Goal: Information Seeking & Learning: Find specific fact

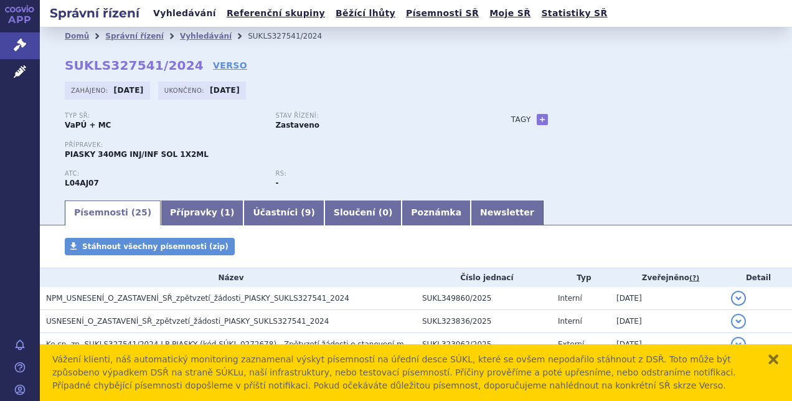
click at [189, 12] on link "Vyhledávání" at bounding box center [185, 13] width 70 height 17
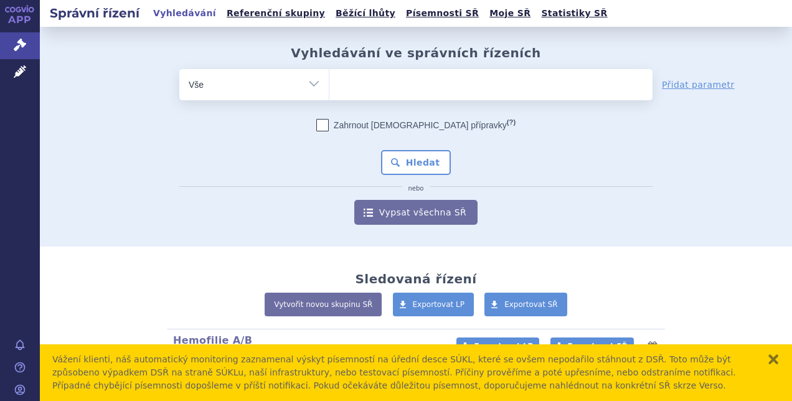
click at [394, 86] on ul at bounding box center [491, 82] width 323 height 26
click at [330, 86] on select at bounding box center [329, 84] width 1 height 31
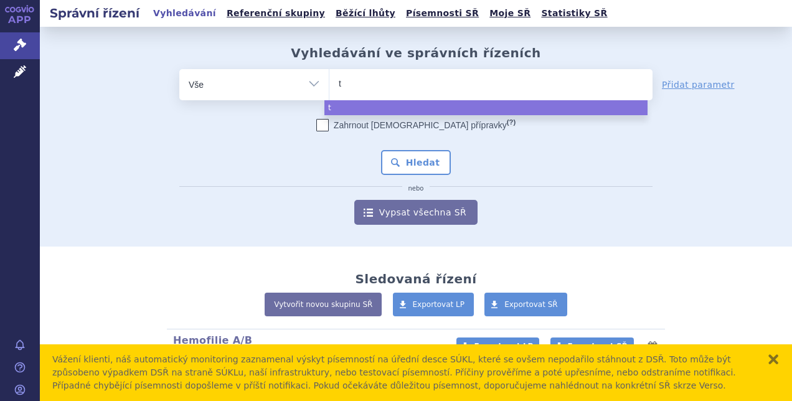
type input "ta"
type input "tam"
type input "tamfy"
type input "tamfyra"
select select "tamfyra"
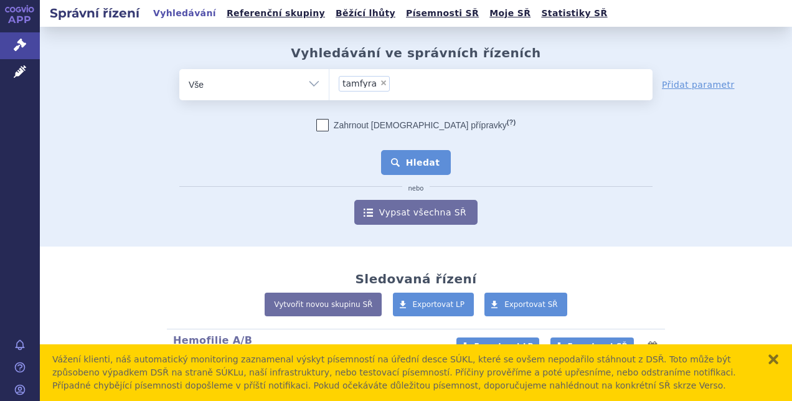
click at [425, 156] on button "Hledat" at bounding box center [416, 162] width 70 height 25
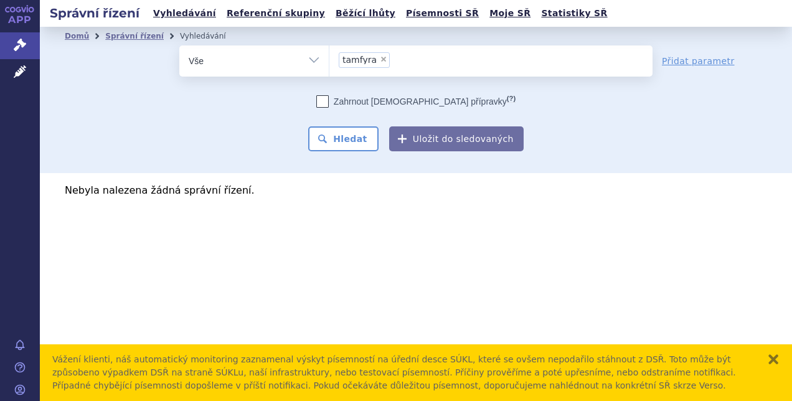
click at [381, 57] on span "×" at bounding box center [383, 58] width 7 height 7
click at [330, 57] on select "tamfyra" at bounding box center [329, 60] width 1 height 31
select select
type input "[MEDICAL_DATA]"
select select "guselkumab"
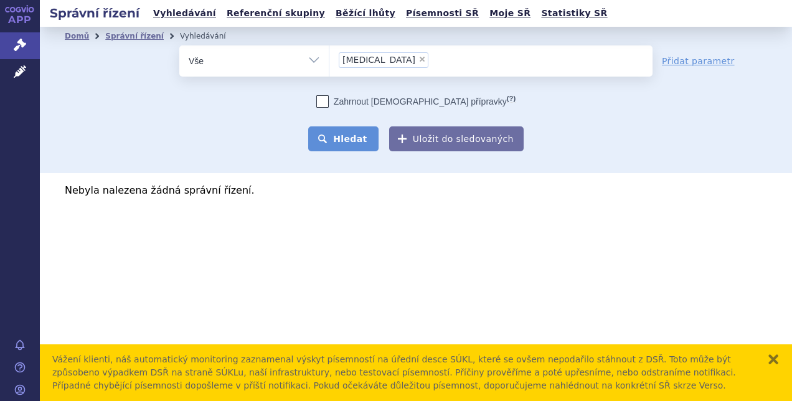
click at [363, 138] on button "Hledat" at bounding box center [343, 138] width 70 height 25
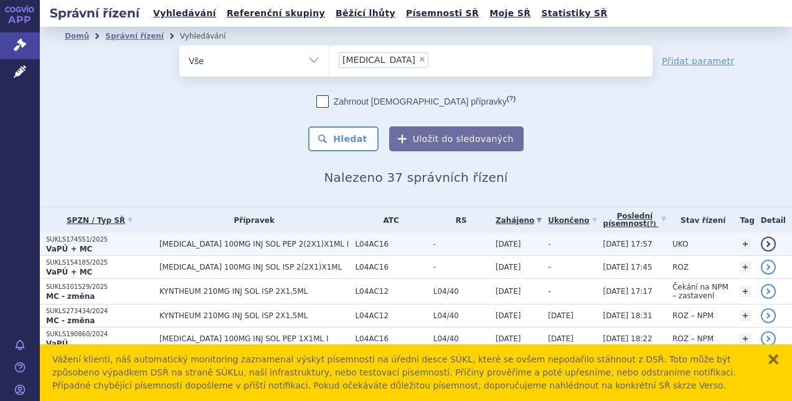
click at [272, 240] on span "TREMFYA 100MG INJ SOL PEP 2(2X1)X1ML I" at bounding box center [254, 244] width 190 height 9
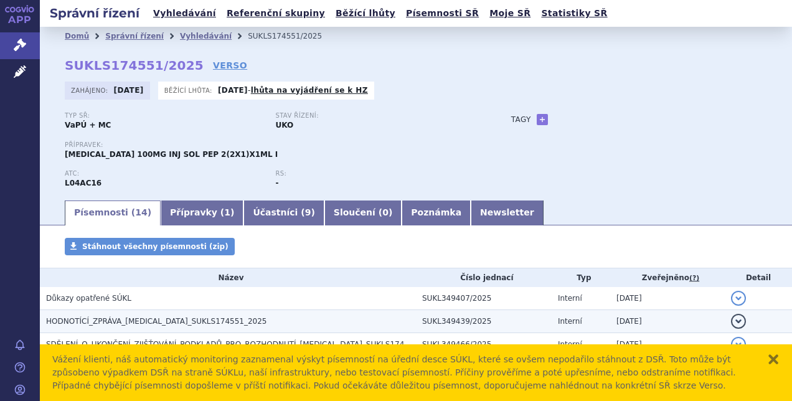
click at [183, 320] on span "HODNOTÍCÍ_ZPRÁVA_[MEDICAL_DATA]_SUKLS174551_2025" at bounding box center [156, 321] width 221 height 9
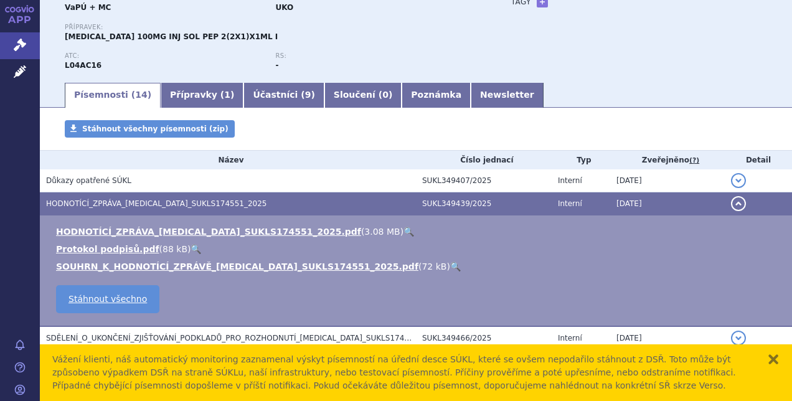
scroll to position [122, 0]
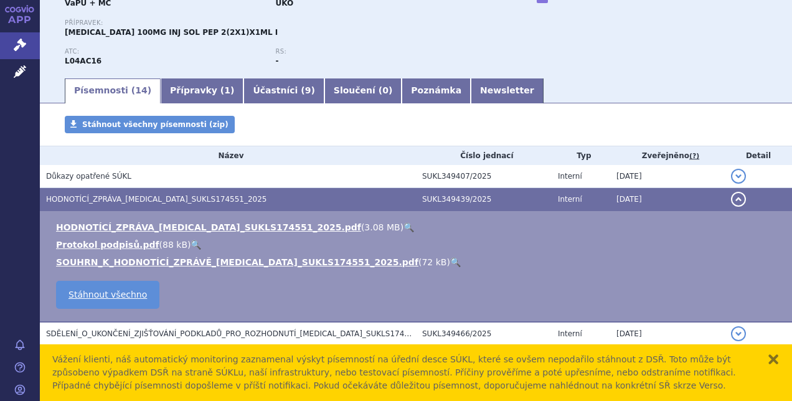
click at [450, 262] on link "🔍" at bounding box center [455, 262] width 11 height 10
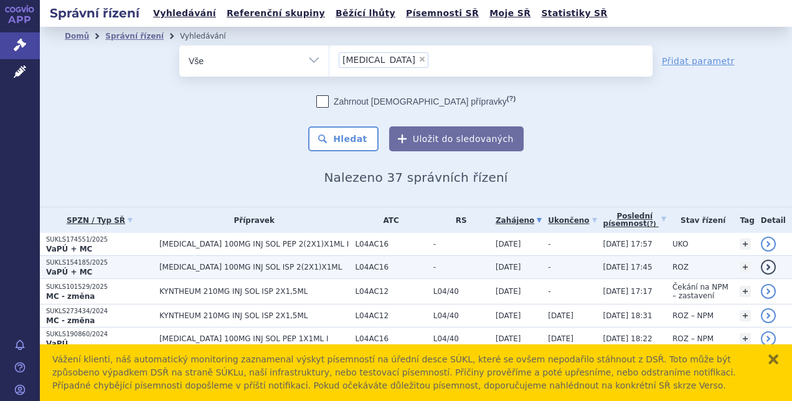
click at [145, 259] on p "SUKLS154185/2025" at bounding box center [99, 263] width 107 height 9
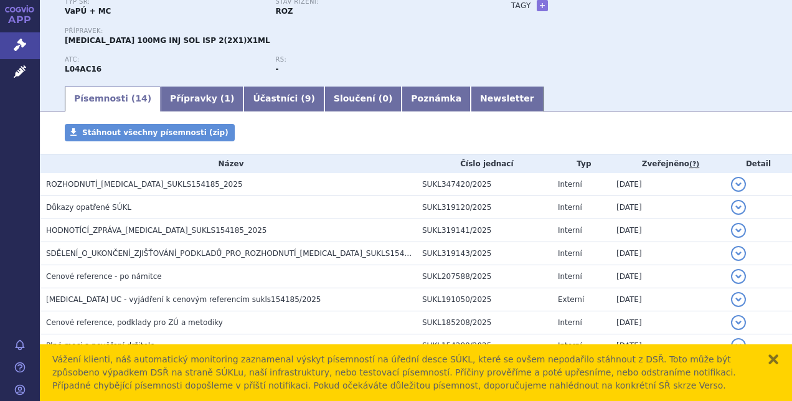
scroll to position [152, 0]
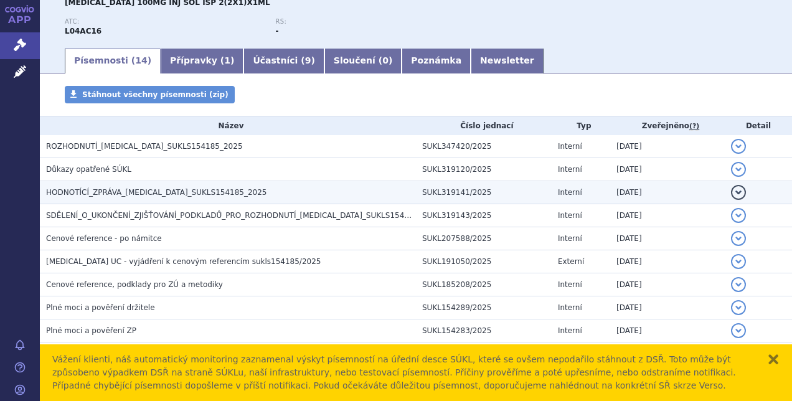
click at [176, 192] on span "HODNOTÍCÍ_ZPRÁVA_TREMFYA_SUKLS154185_2025" at bounding box center [156, 192] width 221 height 9
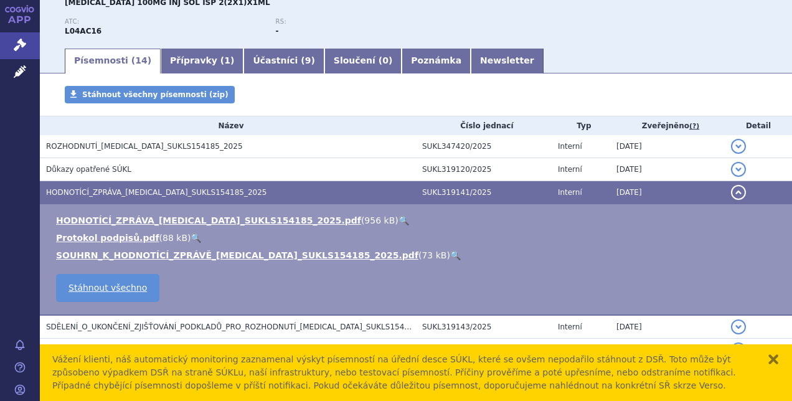
click at [450, 255] on link "🔍" at bounding box center [455, 255] width 11 height 10
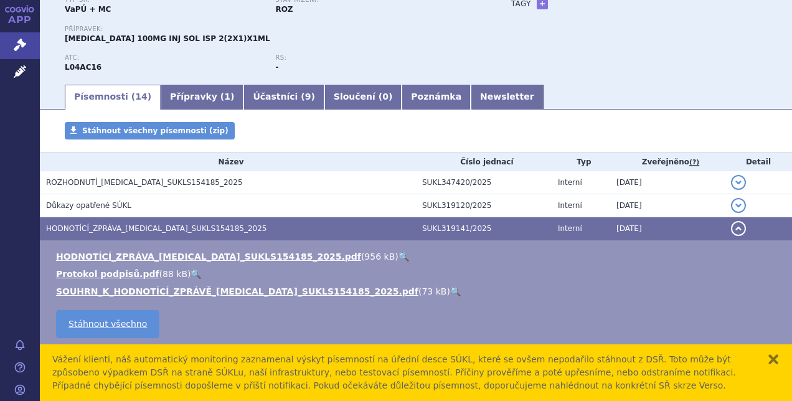
scroll to position [117, 0]
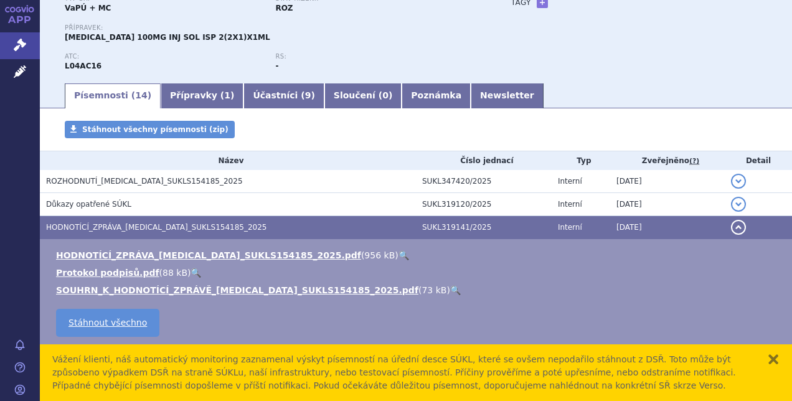
click at [450, 288] on link "🔍" at bounding box center [455, 290] width 11 height 10
click at [399, 255] on link "🔍" at bounding box center [404, 255] width 11 height 10
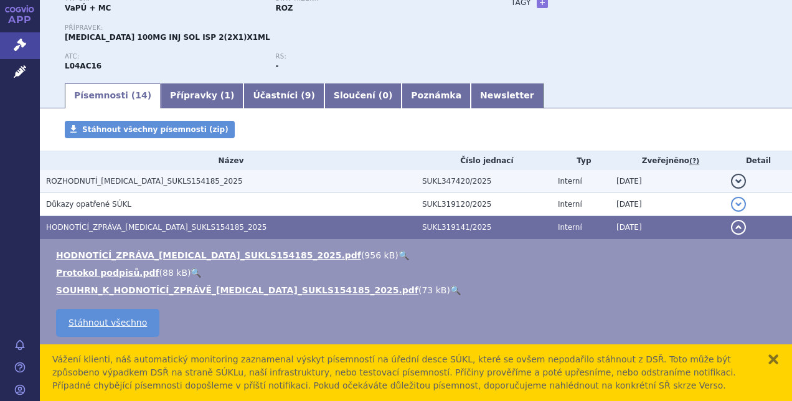
click at [201, 182] on h3 "ROZHODNUTÍ_[MEDICAL_DATA]_SUKLS154185_2025" at bounding box center [231, 181] width 370 height 12
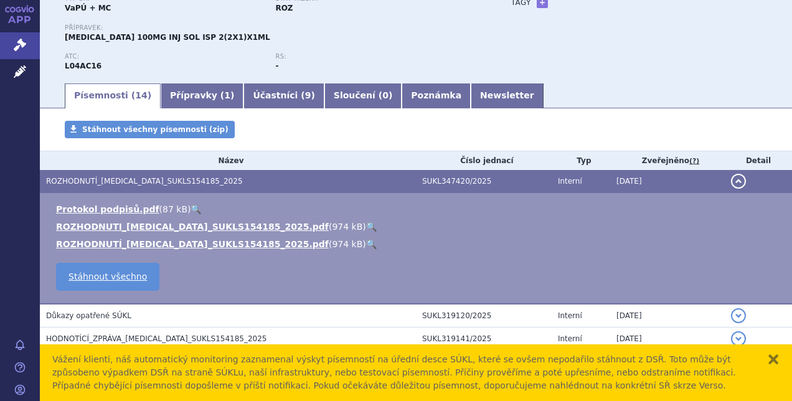
click at [366, 227] on link "🔍" at bounding box center [371, 227] width 11 height 10
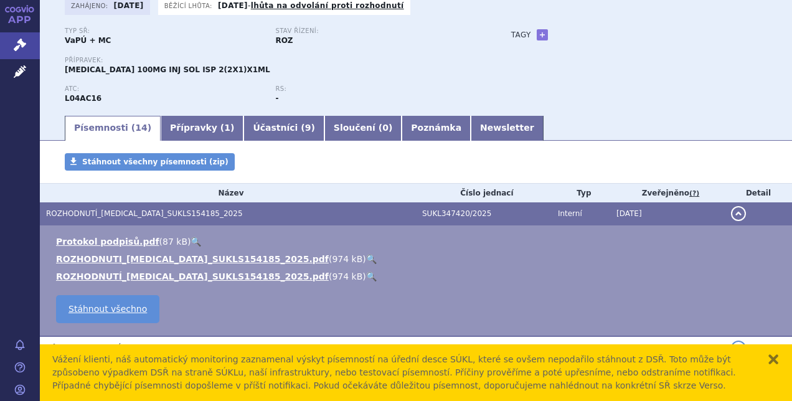
scroll to position [0, 0]
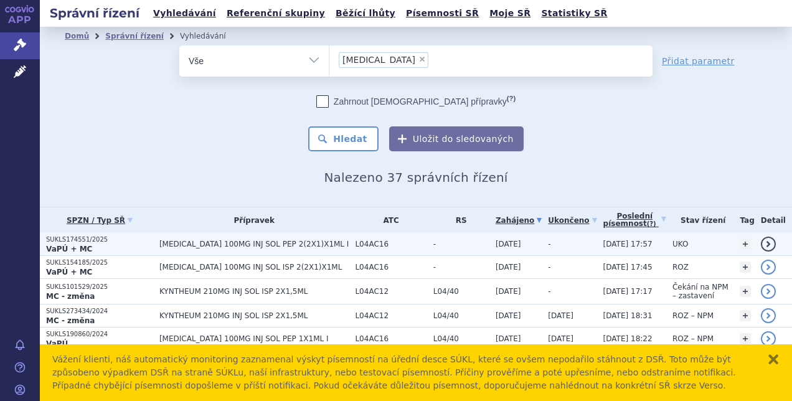
click at [92, 241] on p "SUKLS174551/2025" at bounding box center [99, 239] width 107 height 9
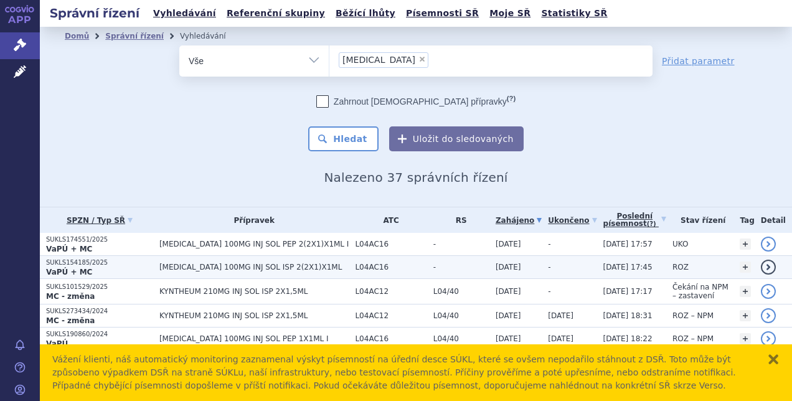
click at [98, 264] on p "SUKLS154185/2025" at bounding box center [99, 263] width 107 height 9
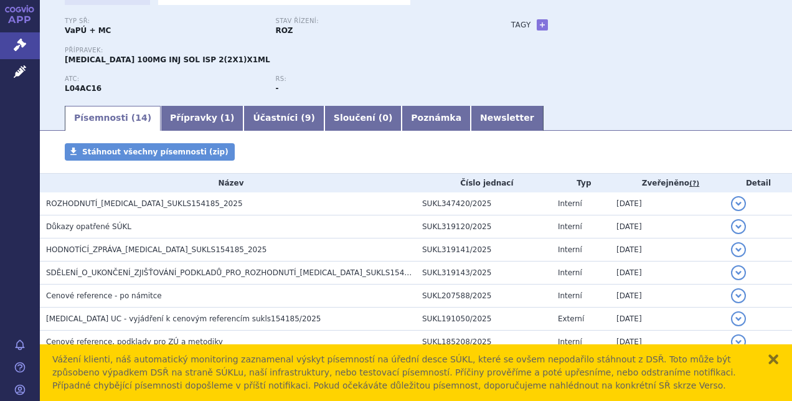
scroll to position [96, 0]
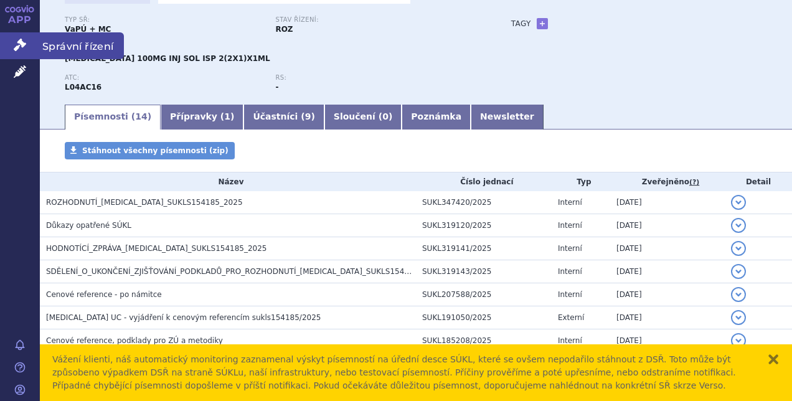
click at [64, 45] on span "Správní řízení" at bounding box center [82, 45] width 84 height 26
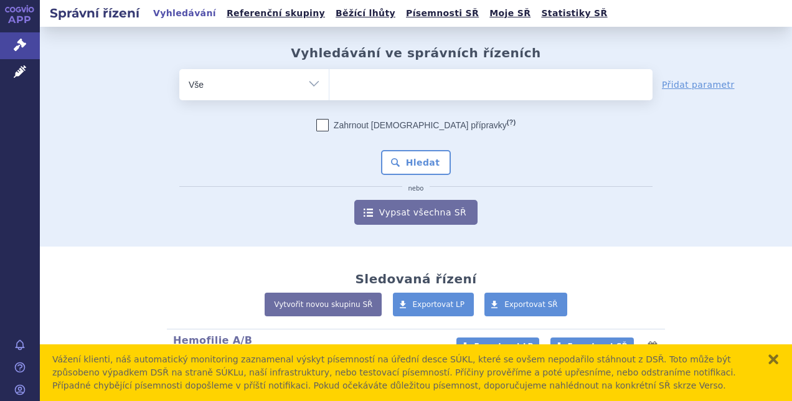
click at [370, 85] on ul at bounding box center [491, 82] width 323 height 26
click at [330, 85] on select at bounding box center [329, 84] width 1 height 31
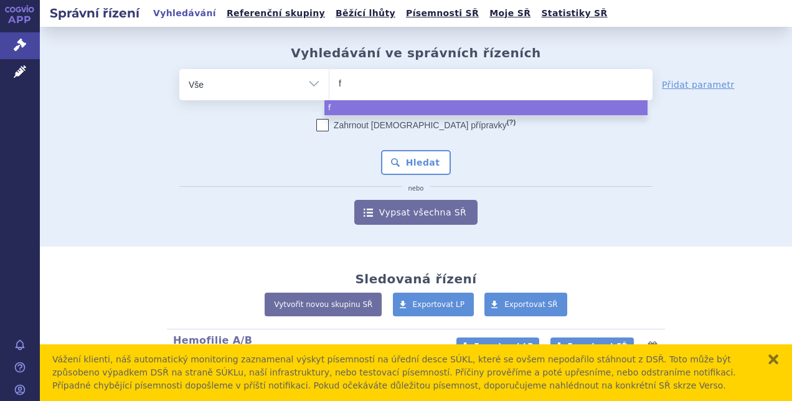
type input "fa"
type input "fab"
type input "fabha"
type input "fabhal"
type input "fabhalta"
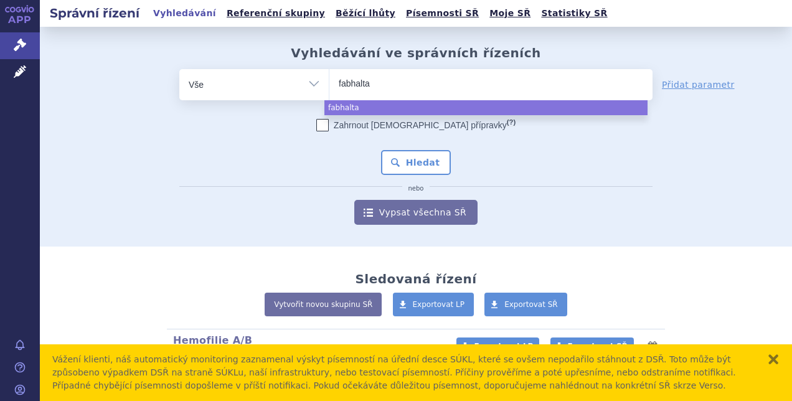
select select "fabhalta"
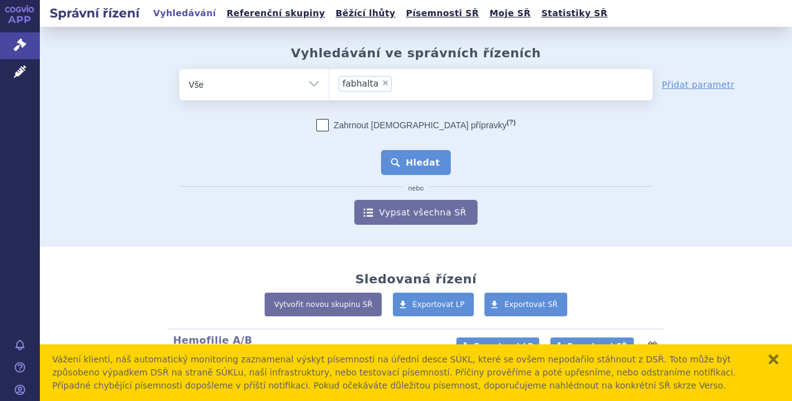
click at [409, 159] on button "Hledat" at bounding box center [416, 162] width 70 height 25
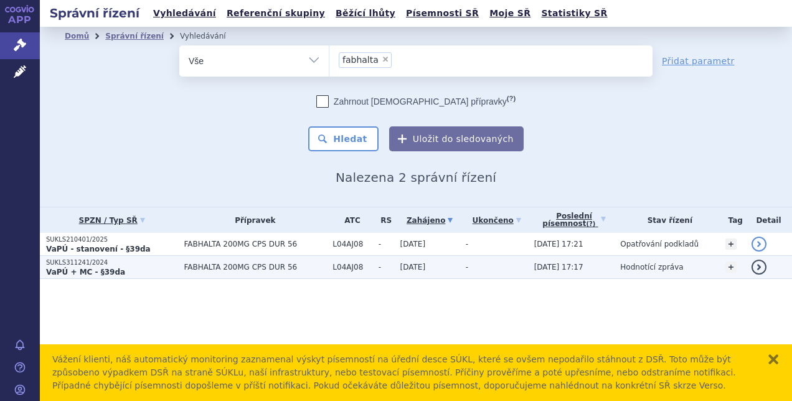
click at [156, 259] on p "SUKLS311241/2024" at bounding box center [111, 263] width 131 height 9
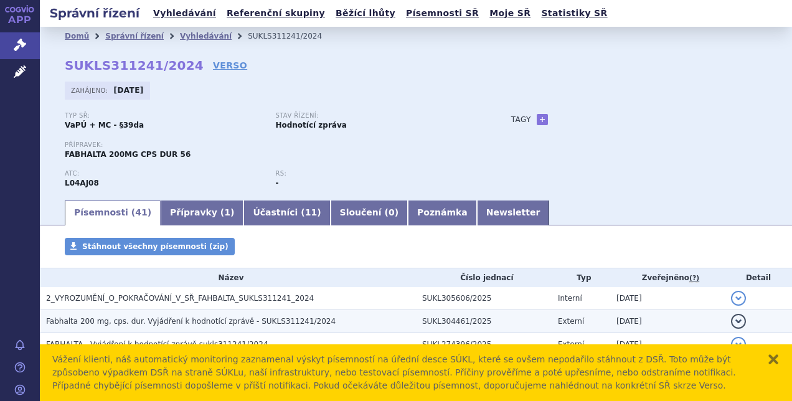
click at [253, 315] on h3 "Fabhalta 200 mg, cps. dur. Vyjádření k hodnotící zprávě - SUKLS311241/2024" at bounding box center [231, 321] width 370 height 12
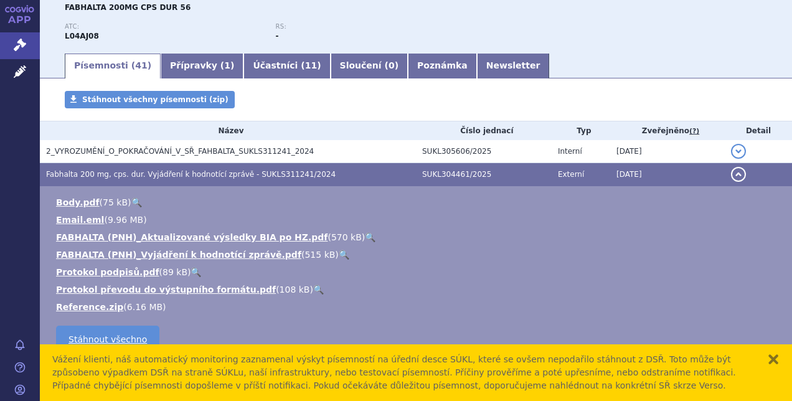
scroll to position [150, 0]
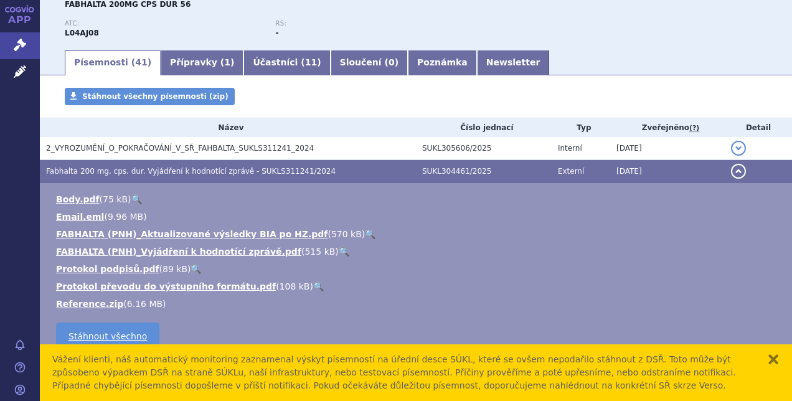
click at [339, 249] on link "🔍" at bounding box center [344, 252] width 11 height 10
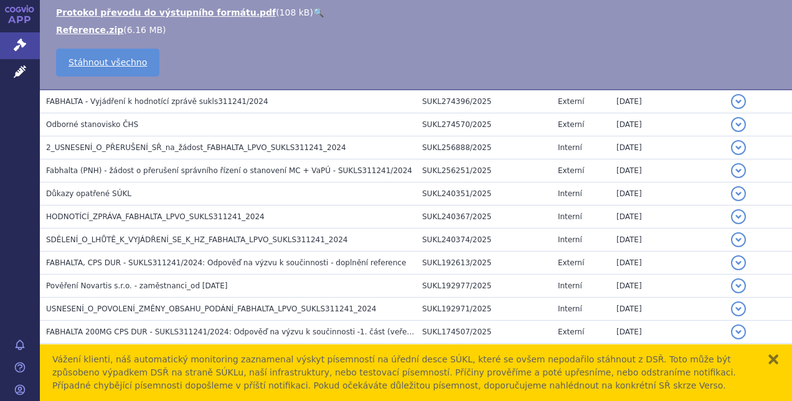
scroll to position [451, 0]
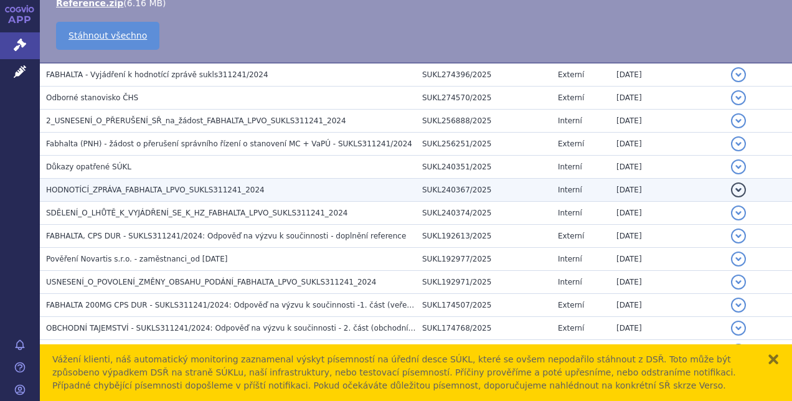
click at [138, 189] on span "HODNOTÍCÍ_ZPRÁVA_FABHALTA_LPVO_SUKLS311241_2024" at bounding box center [155, 190] width 219 height 9
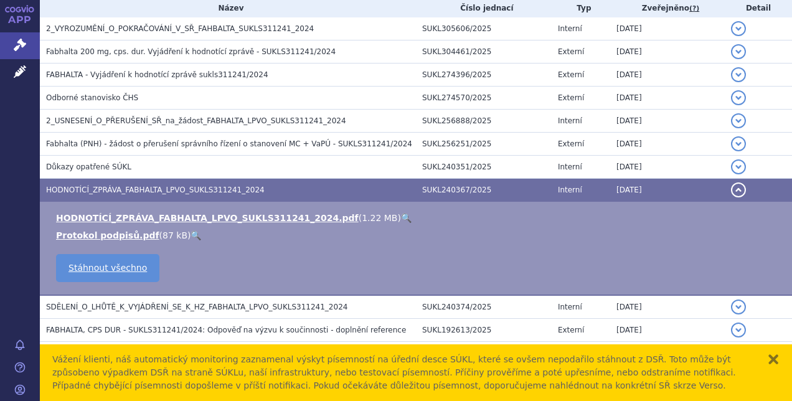
click at [401, 216] on link "🔍" at bounding box center [406, 218] width 11 height 10
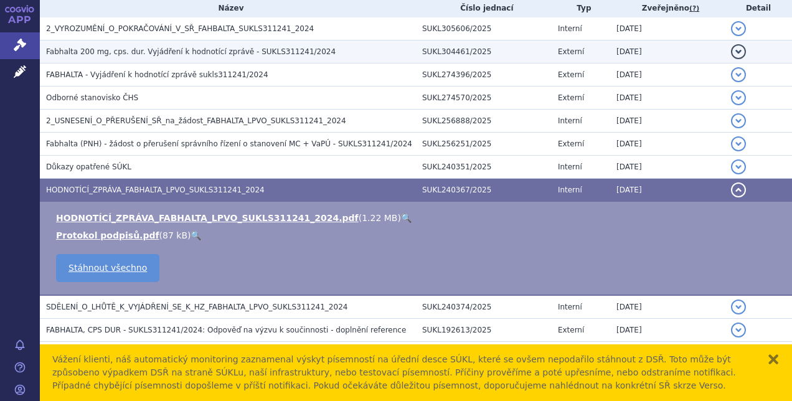
click at [212, 52] on span "Fabhalta 200 mg, cps. dur. Vyjádření k hodnotící zprávě - SUKLS311241/2024" at bounding box center [191, 51] width 290 height 9
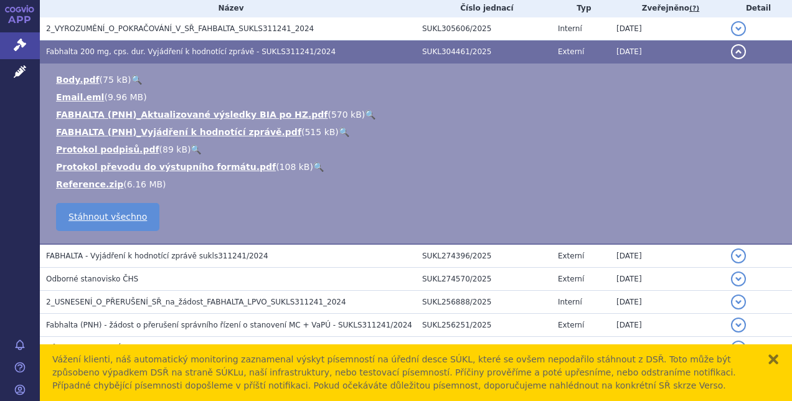
click at [339, 131] on link "🔍" at bounding box center [344, 132] width 11 height 10
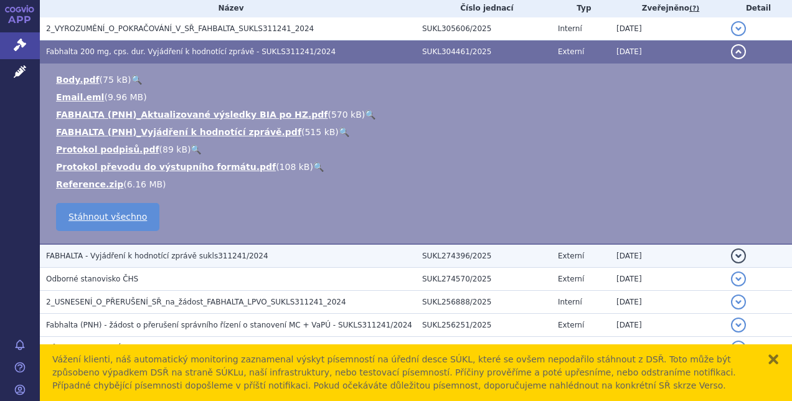
click at [152, 259] on span "FABHALTA - Vyjádření k hodnotící zprávě sukls311241/2024" at bounding box center [157, 256] width 222 height 9
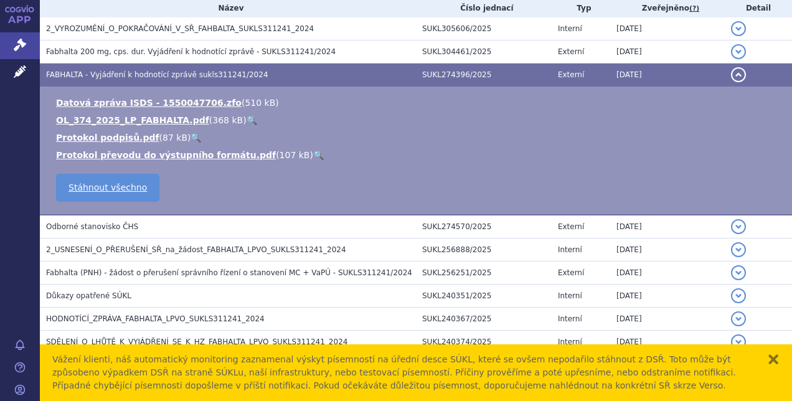
click at [247, 117] on link "🔍" at bounding box center [252, 120] width 11 height 10
